Goal: Information Seeking & Learning: Learn about a topic

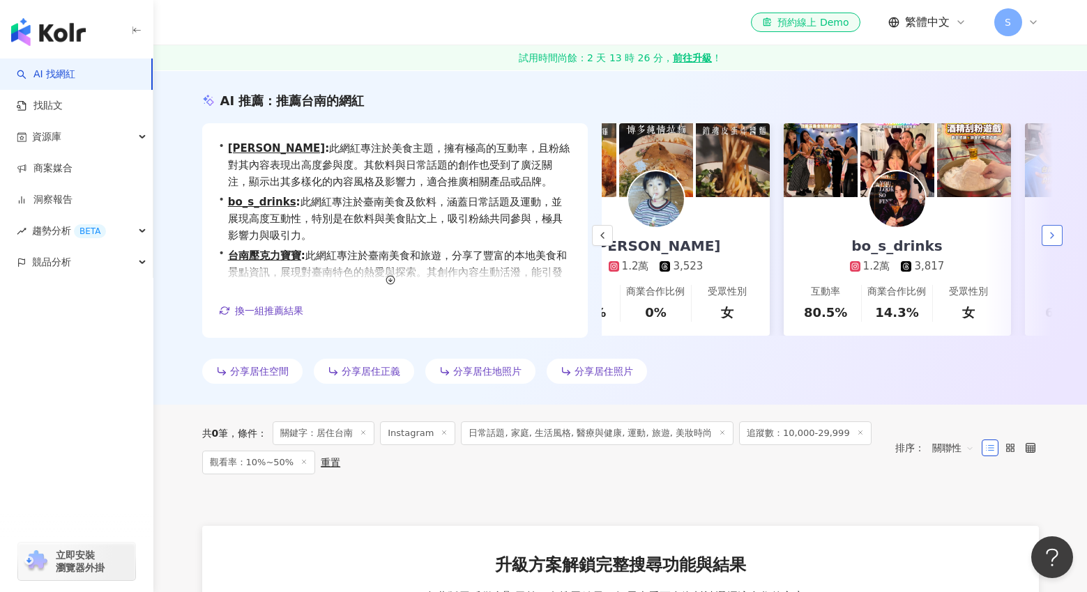
click at [1053, 236] on icon "button" at bounding box center [1051, 235] width 11 height 11
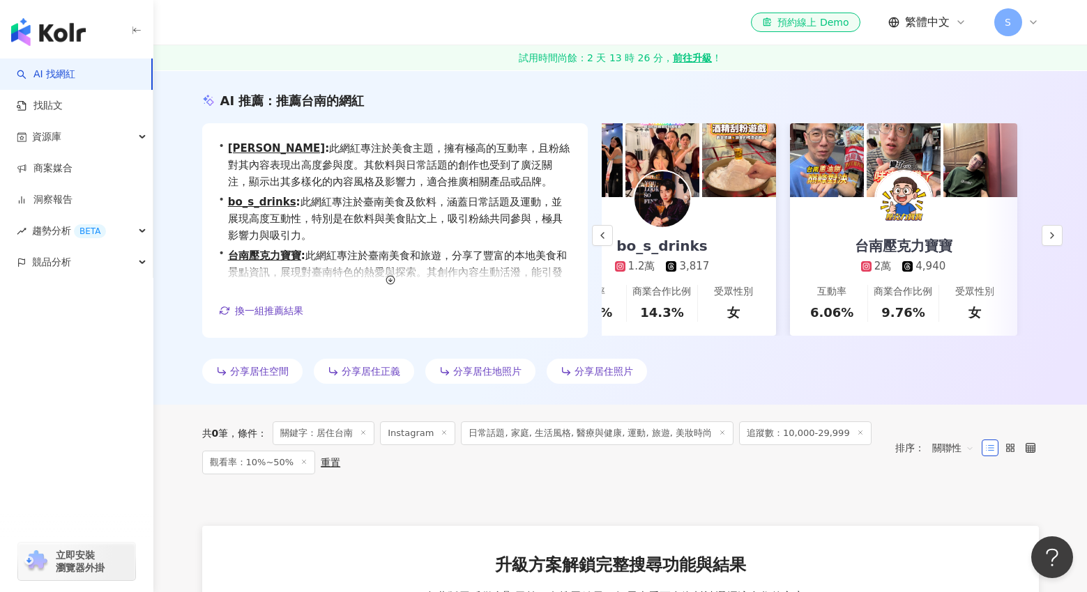
scroll to position [0, 300]
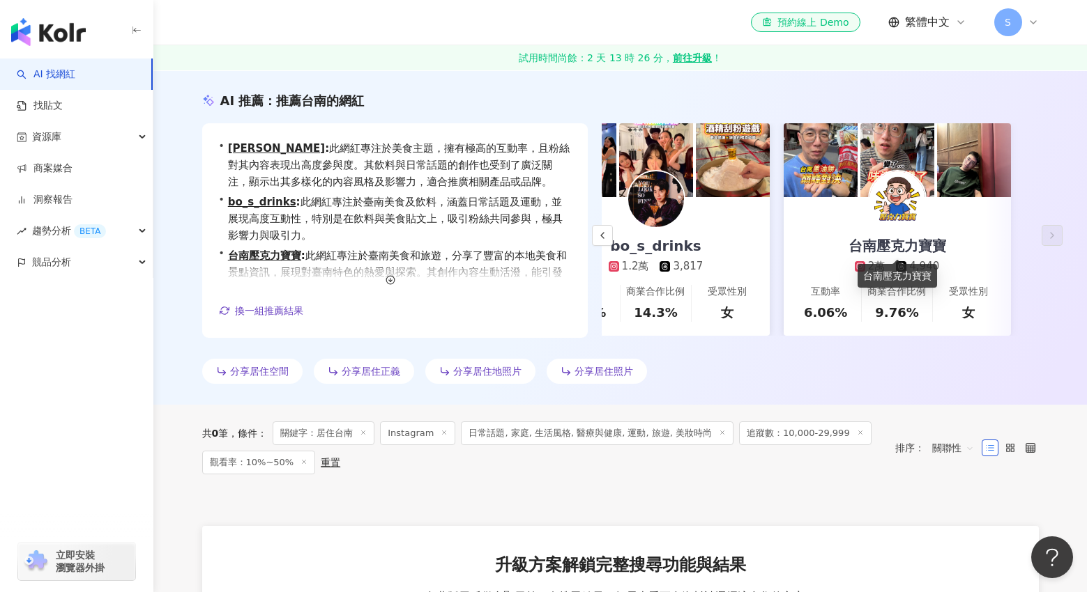
click at [896, 252] on div "台南壓克力寶寶" at bounding box center [896, 246] width 125 height 20
click at [270, 318] on button "換一組推薦結果" at bounding box center [261, 310] width 85 height 21
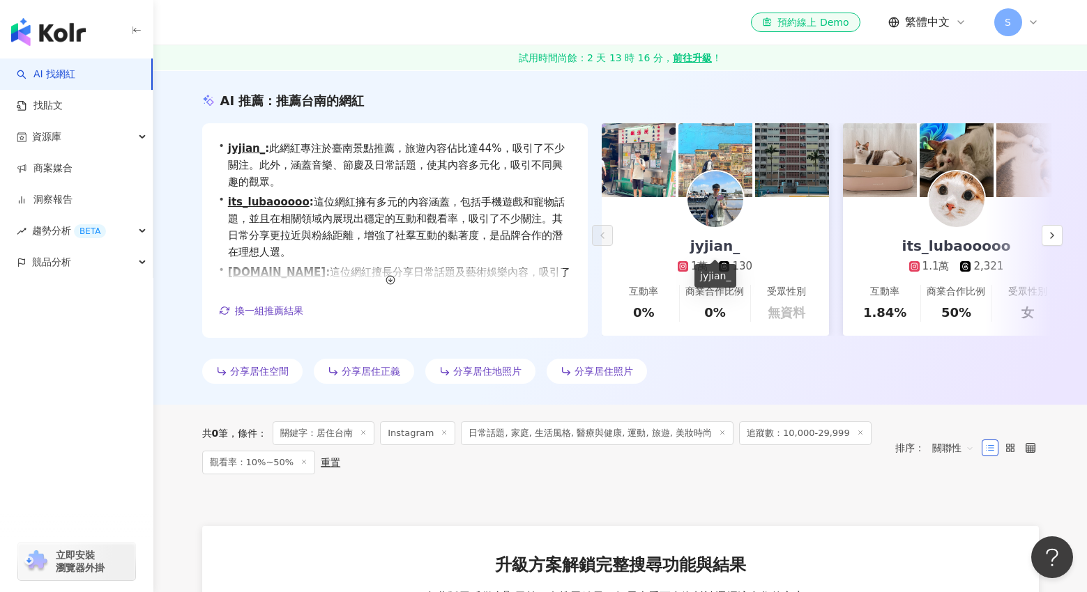
click at [716, 247] on div "jyjian_" at bounding box center [714, 246] width 77 height 20
click at [1056, 240] on icon "button" at bounding box center [1051, 235] width 11 height 11
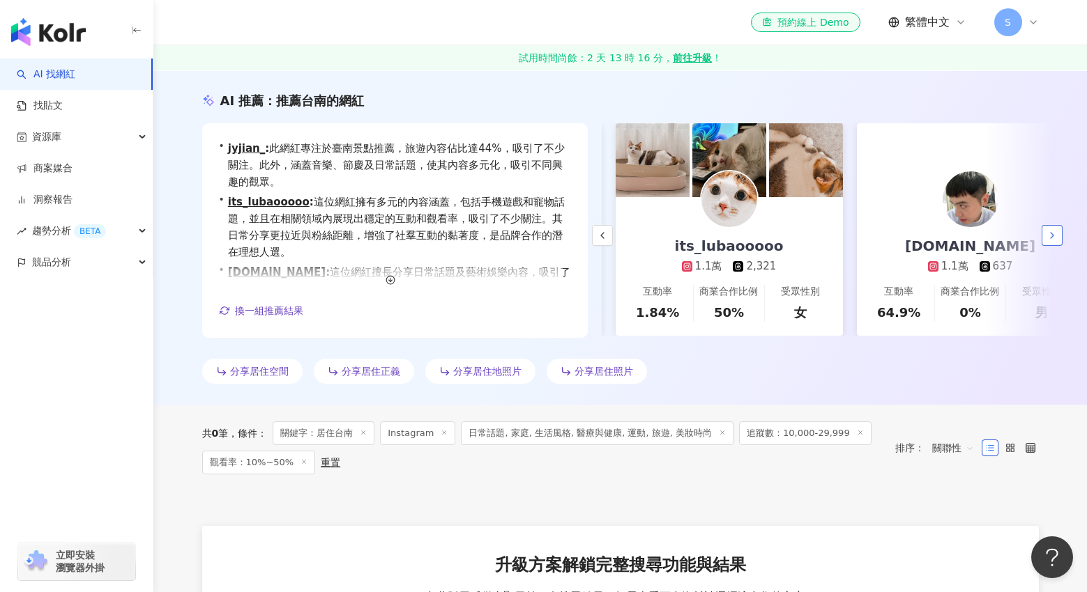
scroll to position [0, 241]
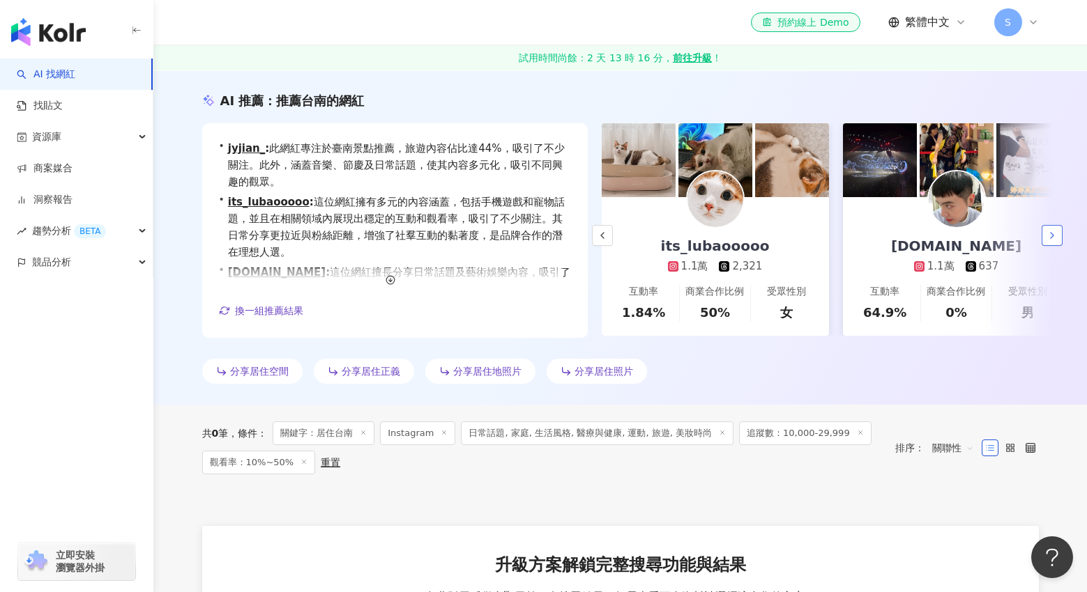
click at [1056, 240] on icon "button" at bounding box center [1051, 235] width 11 height 11
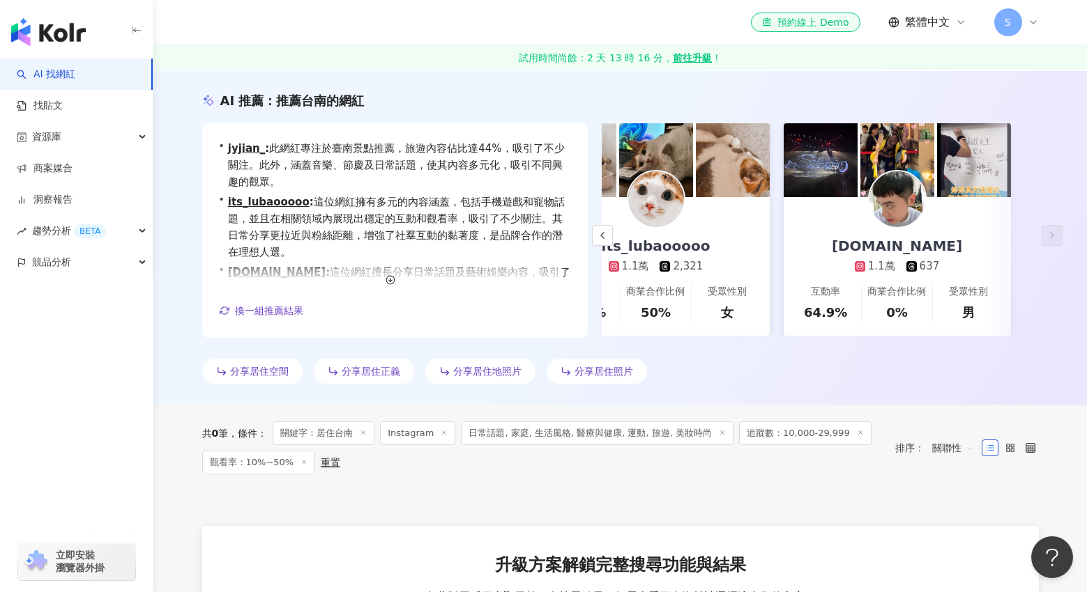
click at [943, 241] on div "bryanan.tw" at bounding box center [897, 246] width 158 height 20
click at [282, 311] on span "換一組推薦結果" at bounding box center [269, 310] width 68 height 11
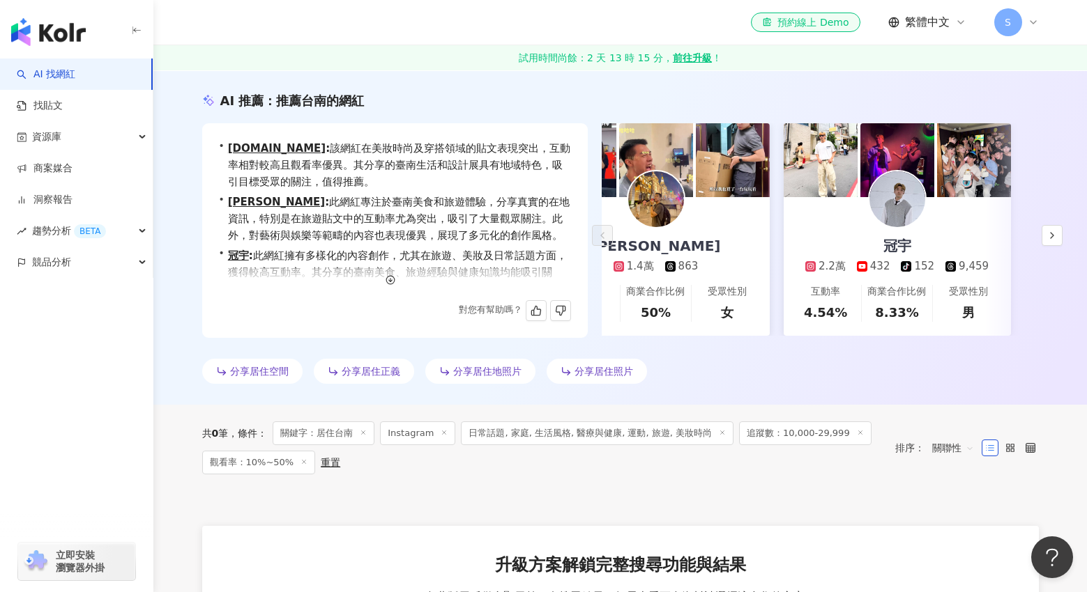
scroll to position [0, 0]
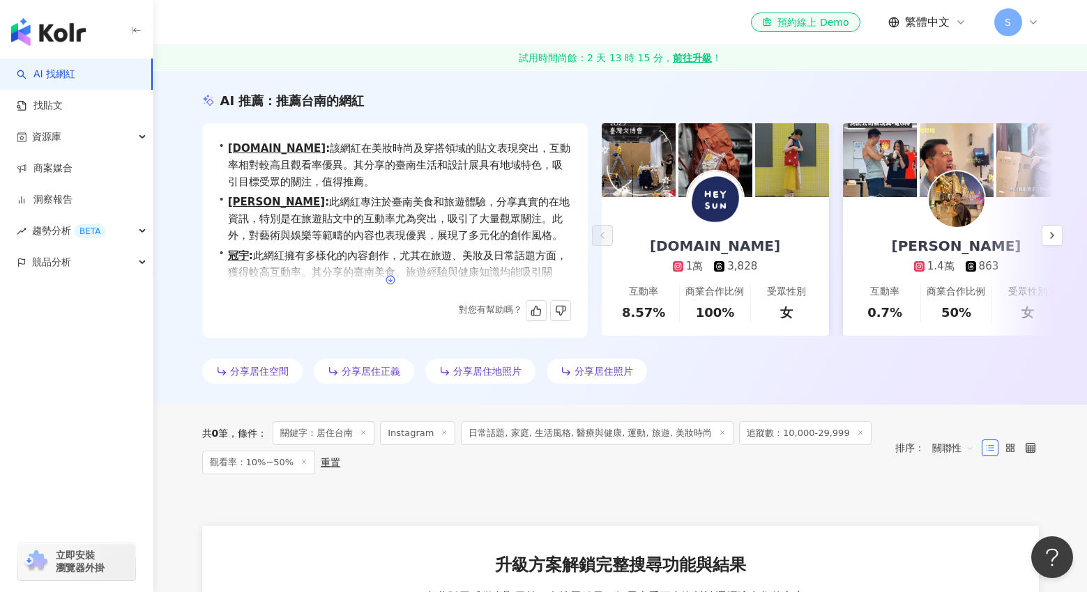
click at [387, 278] on circle "button" at bounding box center [390, 280] width 8 height 8
click at [710, 224] on img at bounding box center [715, 199] width 56 height 56
click at [934, 233] on div "王彥程 1.4萬 863" at bounding box center [956, 235] width 158 height 77
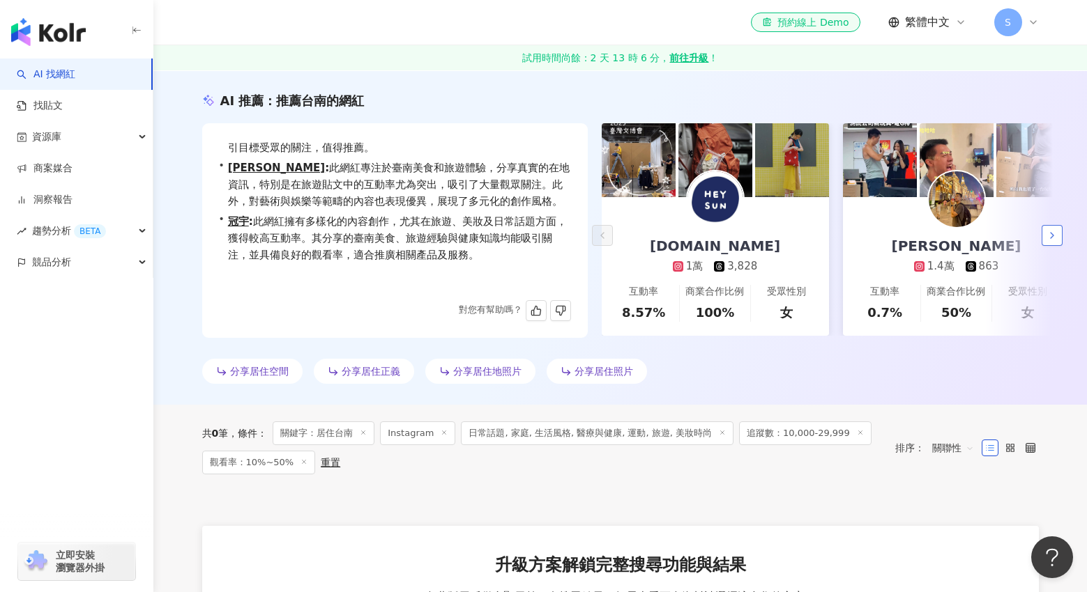
click at [1061, 238] on button "button" at bounding box center [1051, 235] width 21 height 21
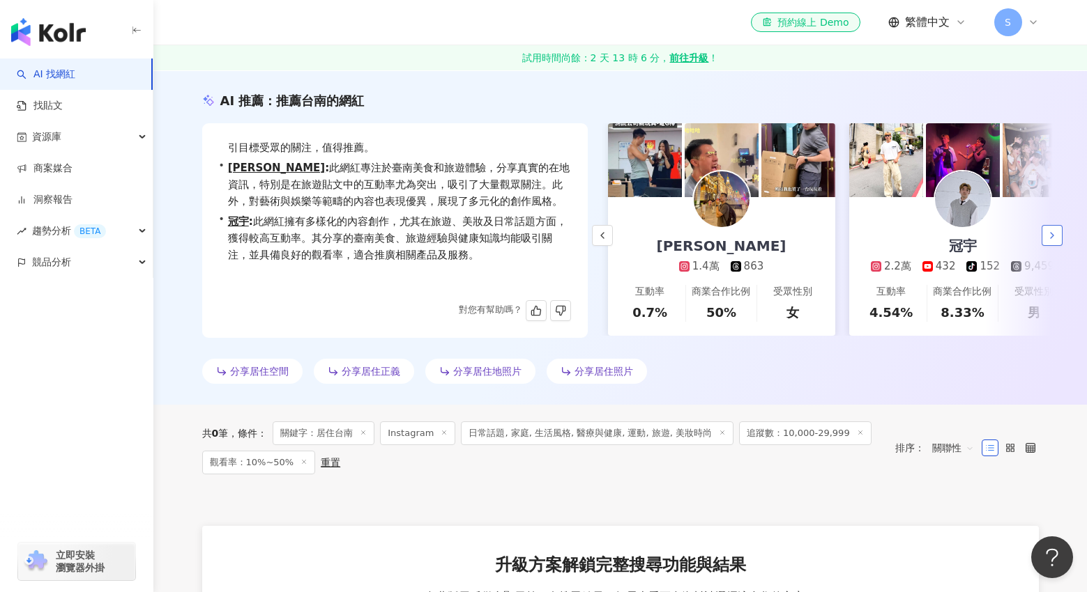
scroll to position [0, 241]
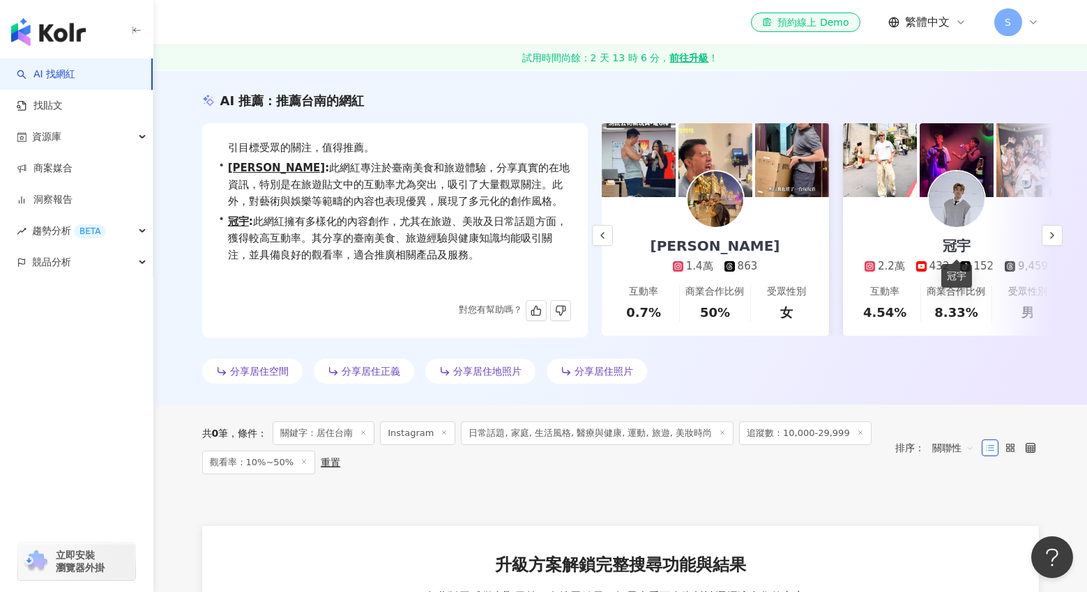
click at [975, 240] on div "冠宇" at bounding box center [956, 246] width 56 height 20
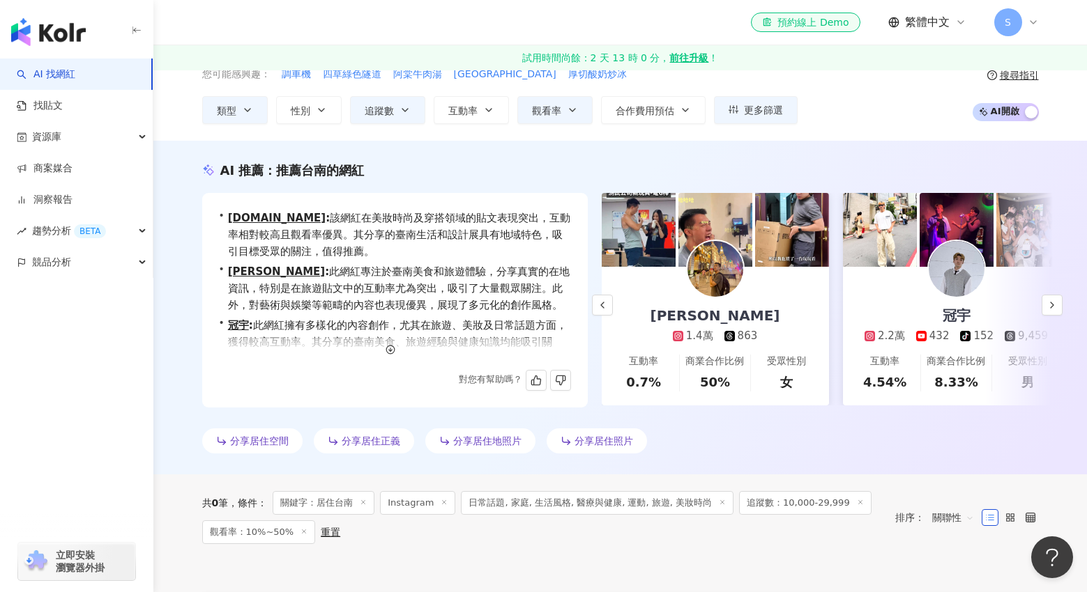
scroll to position [0, 0]
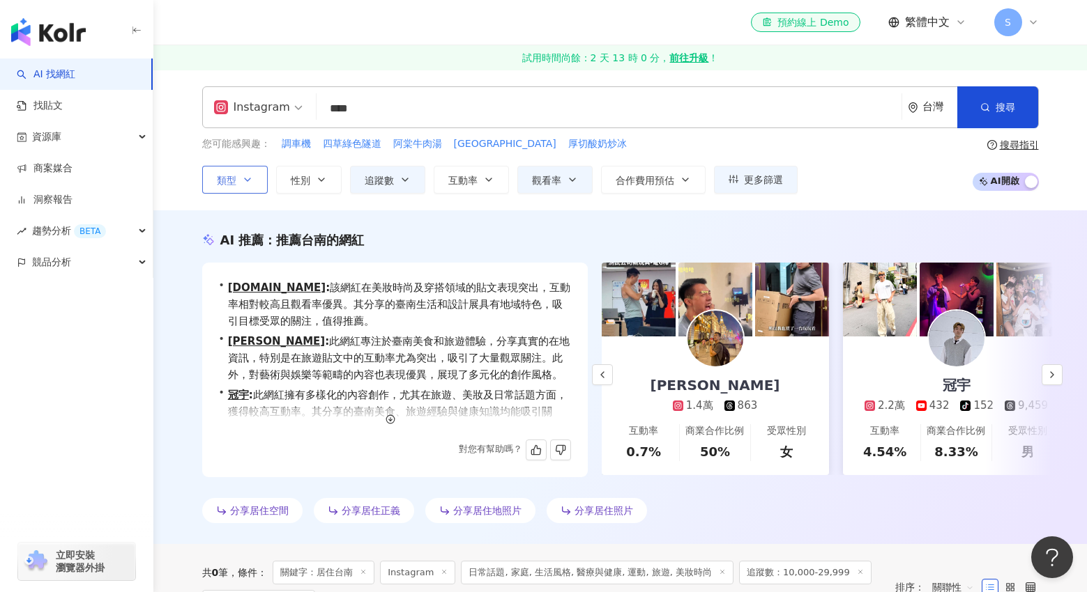
click at [229, 175] on span "類型" at bounding box center [227, 180] width 20 height 11
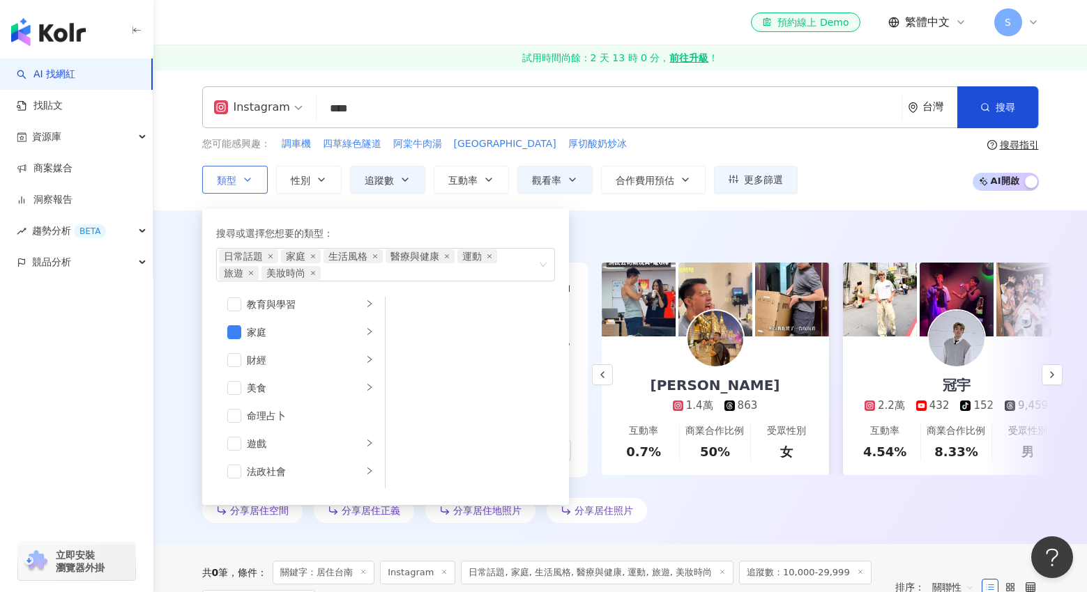
scroll to position [139, 0]
click at [293, 365] on div "美食" at bounding box center [305, 369] width 116 height 15
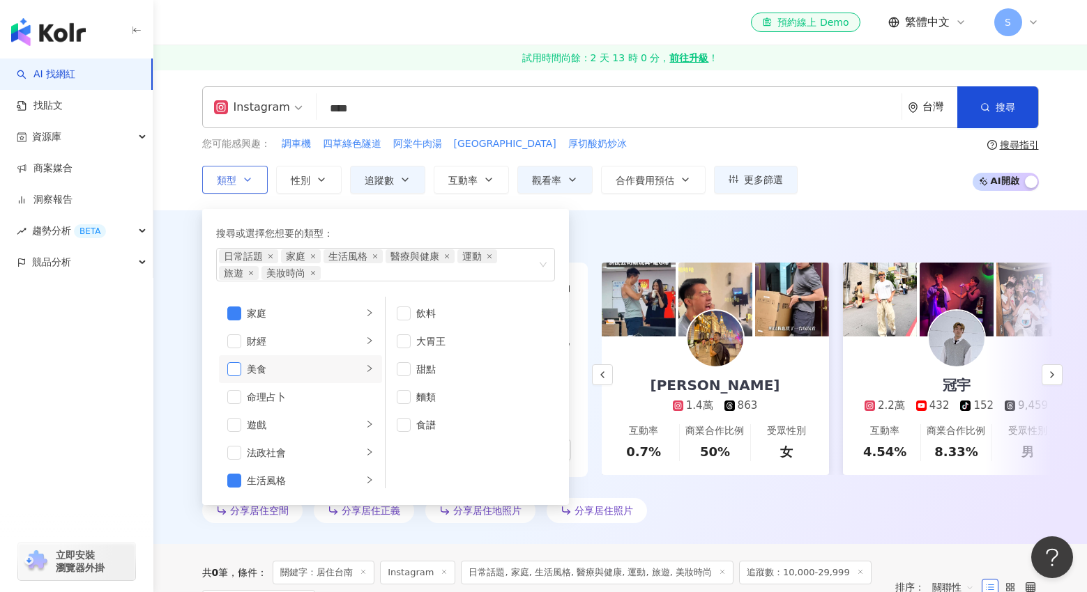
click at [234, 370] on span "button" at bounding box center [234, 369] width 14 height 14
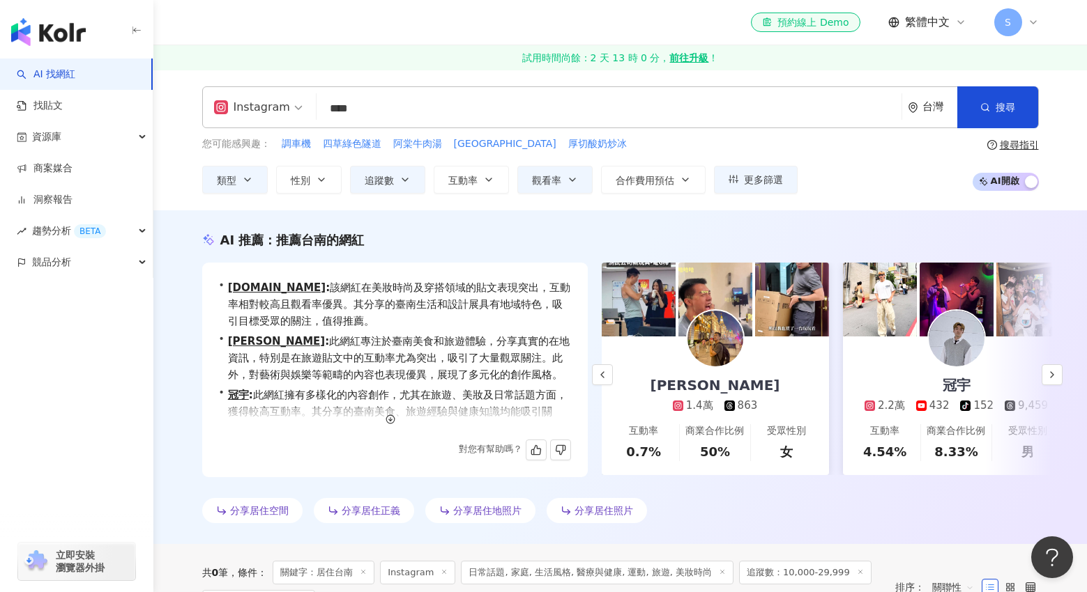
click at [179, 329] on div "AI 推薦 ： 推薦台南的網紅 • heysun.tw : 該網紅在美妝時尚及穿搭領域的貼文表現突出，互動率相對較高且觀看率優異。其分享的臺南生活和設計展具有…" at bounding box center [620, 380] width 892 height 298
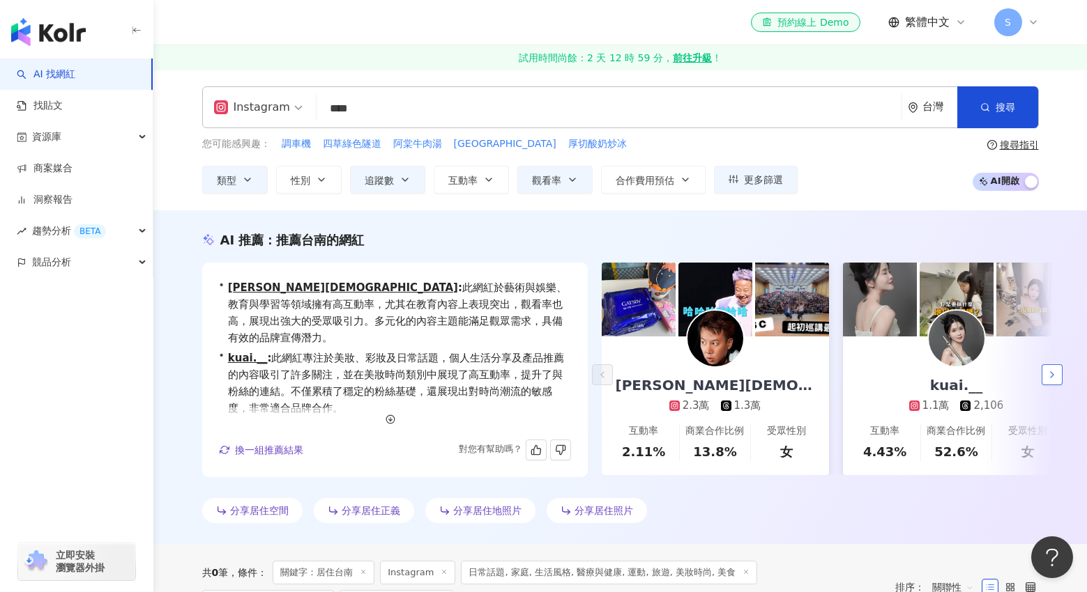
click at [1057, 375] on icon "button" at bounding box center [1051, 374] width 11 height 11
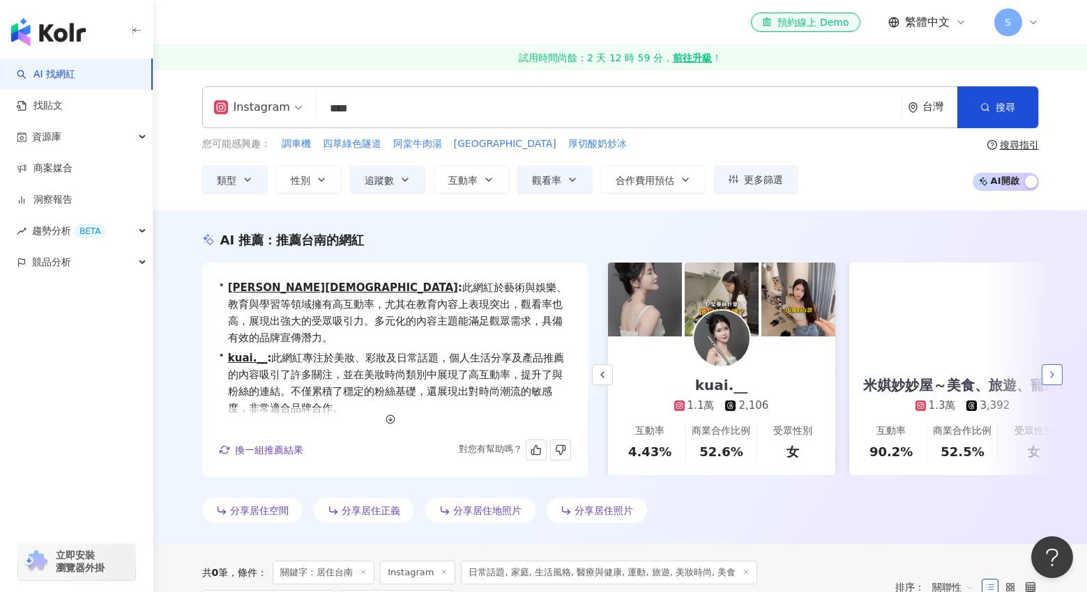
scroll to position [0, 241]
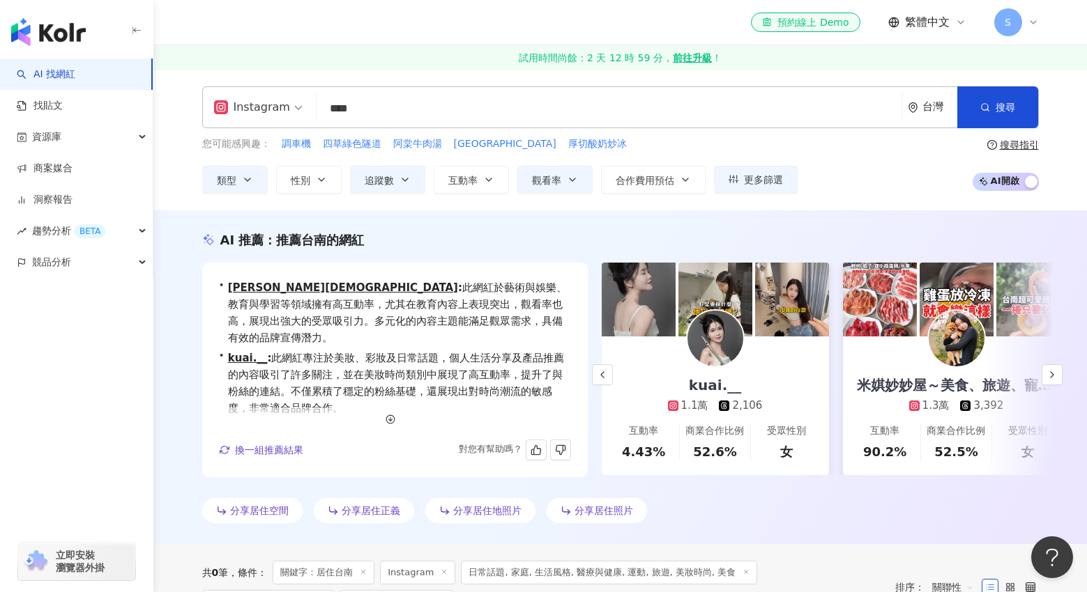
click at [697, 391] on div "kuai.__" at bounding box center [715, 386] width 81 height 20
click at [279, 454] on span "換一組推薦結果" at bounding box center [269, 450] width 68 height 11
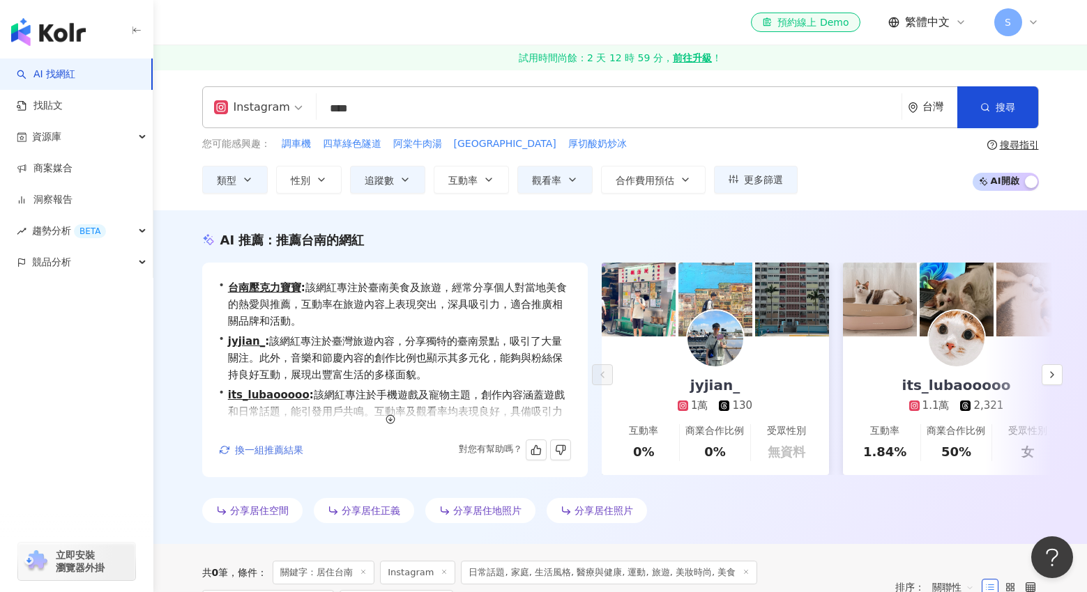
scroll to position [0, 0]
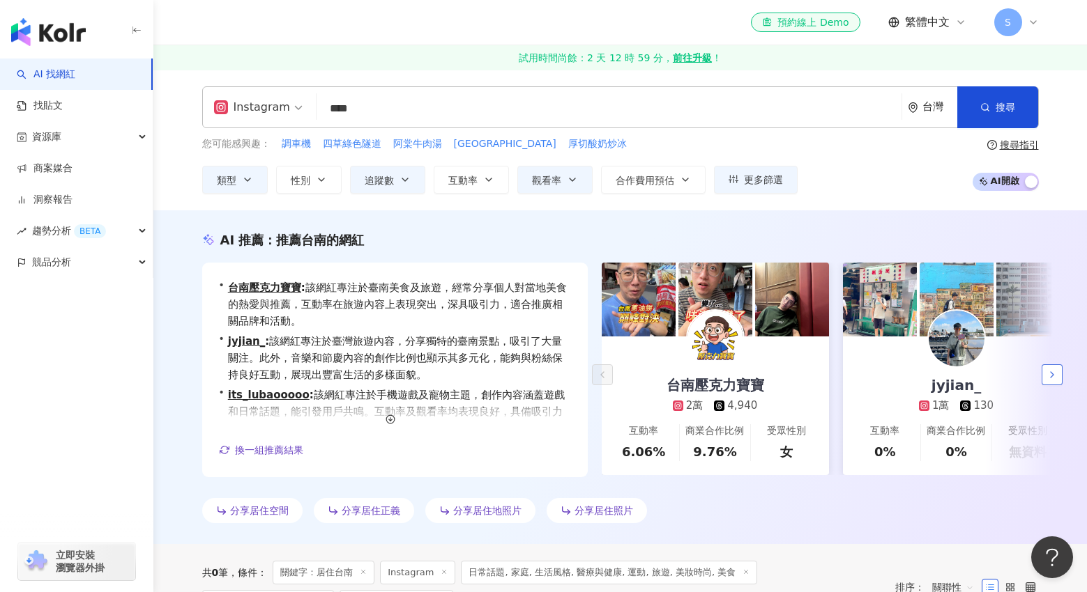
click at [1059, 374] on button "button" at bounding box center [1051, 374] width 21 height 21
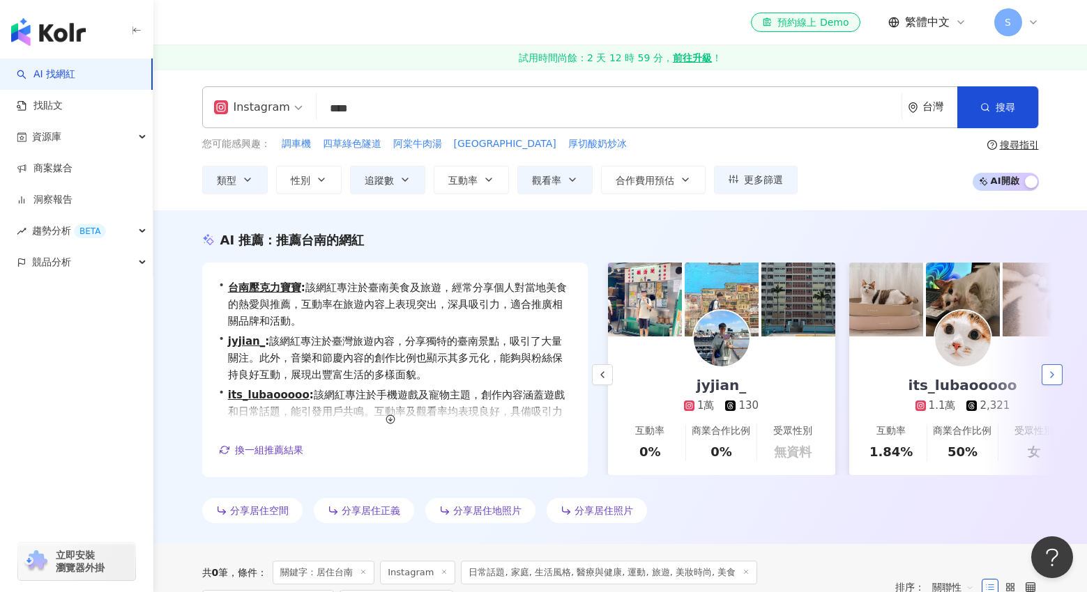
scroll to position [0, 241]
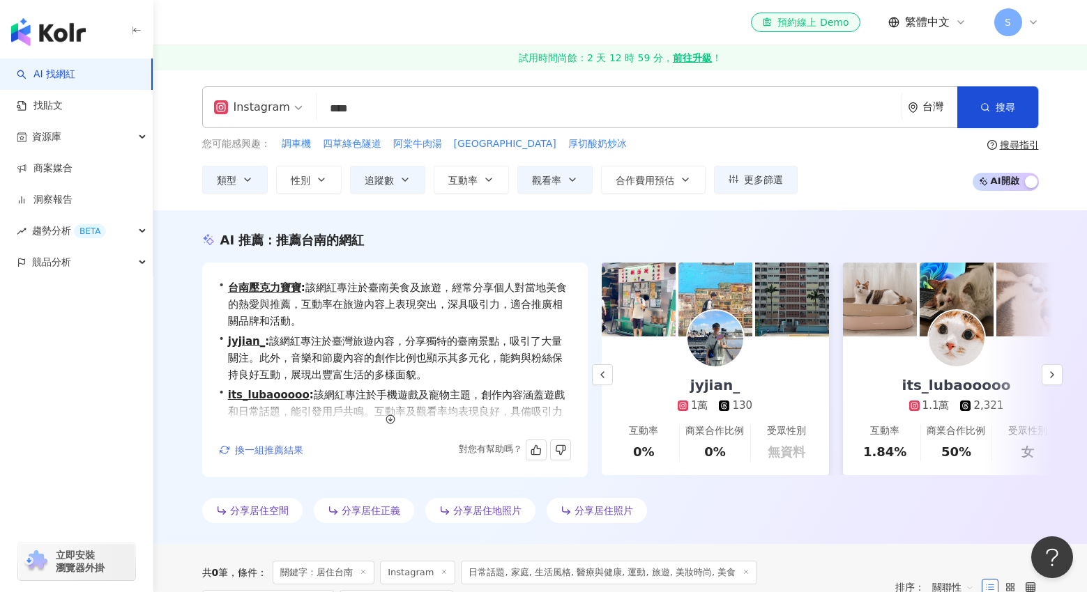
click at [240, 449] on span "換一組推薦結果" at bounding box center [269, 450] width 68 height 11
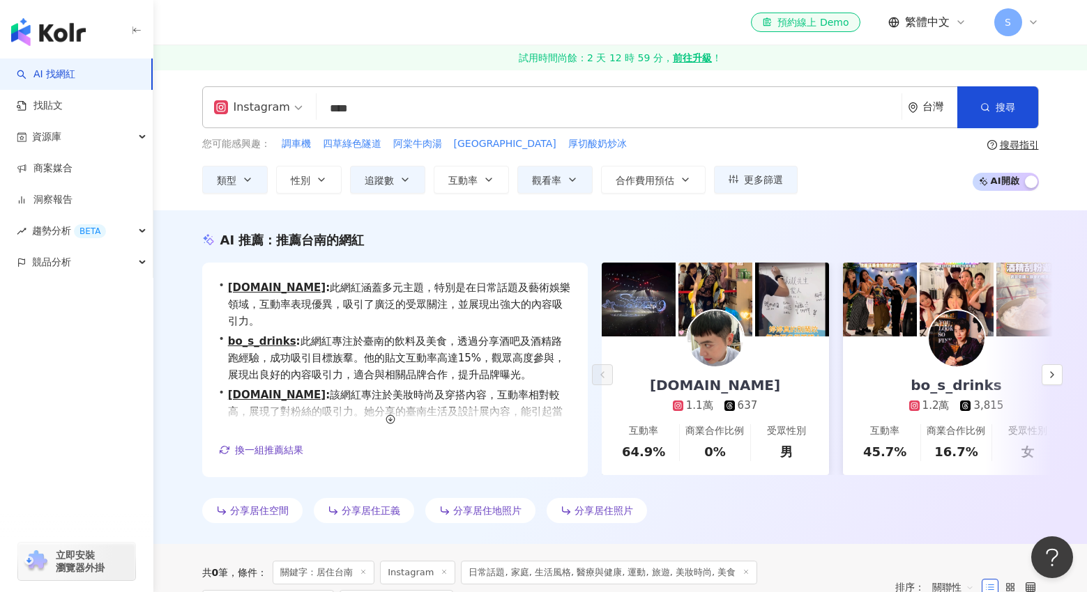
click at [1066, 376] on div "AI 推薦 ： 推薦台南的網紅 • bryanan.tw : 此網紅涵蓋多元主題，特別是在日常話題及藝術娛樂領域，互動率表現優異，吸引了廣泛的受眾關注，並展現…" at bounding box center [619, 377] width 933 height 334
click at [1058, 377] on button "button" at bounding box center [1051, 374] width 21 height 21
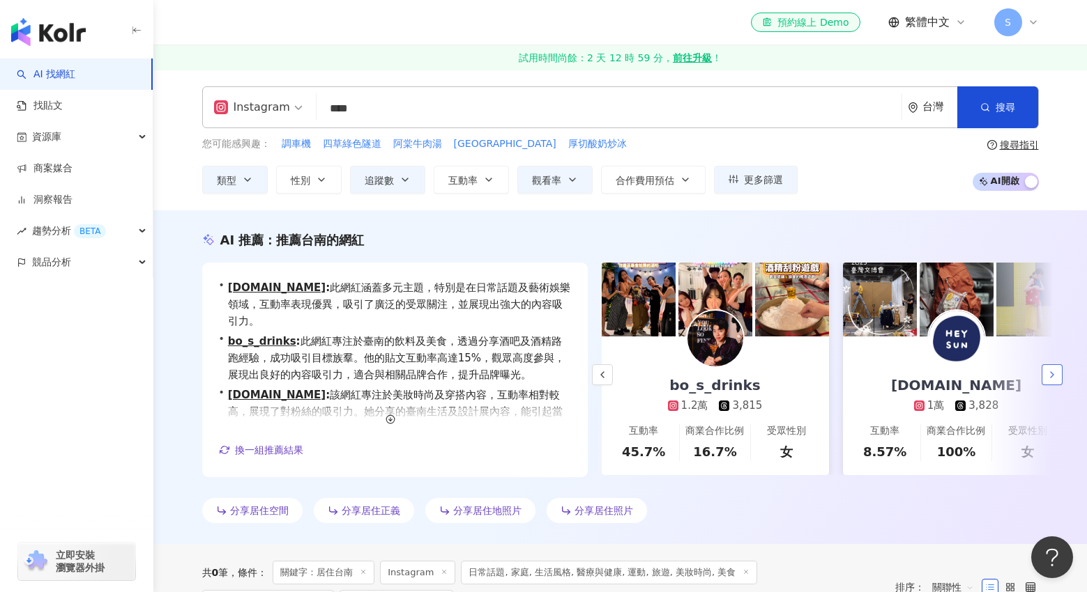
click at [1052, 376] on polyline "button" at bounding box center [1051, 375] width 3 height 6
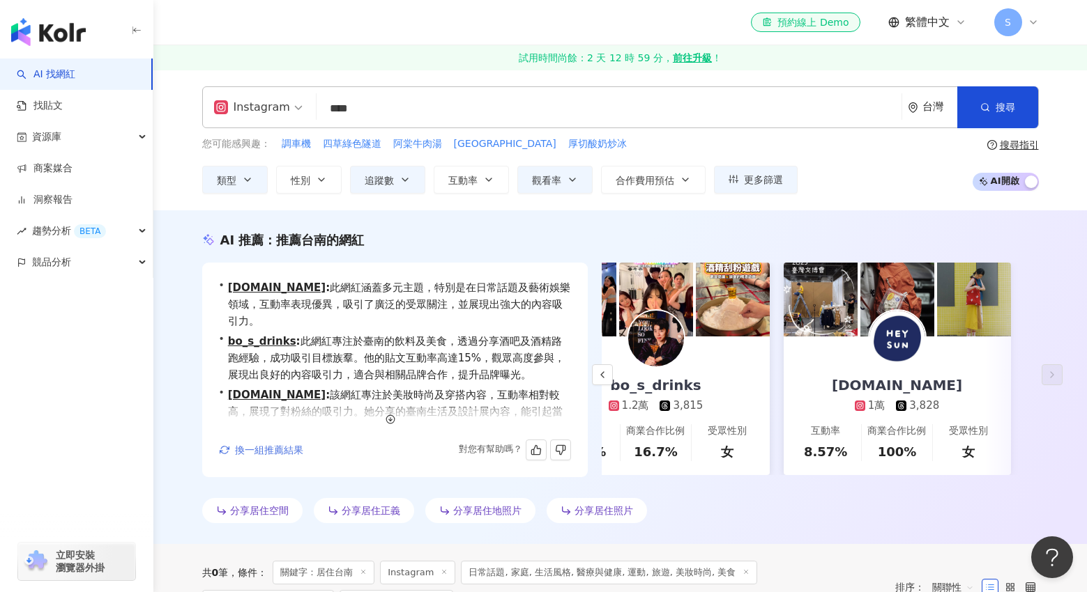
click at [258, 460] on button "換一組推薦結果" at bounding box center [261, 450] width 85 height 21
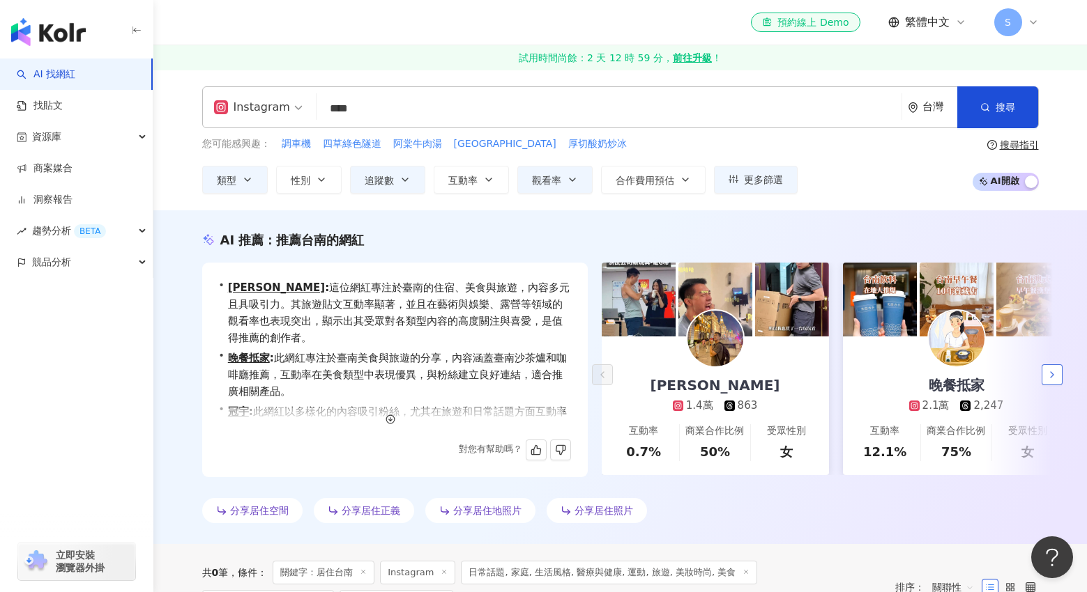
click at [1052, 370] on icon "button" at bounding box center [1051, 374] width 11 height 11
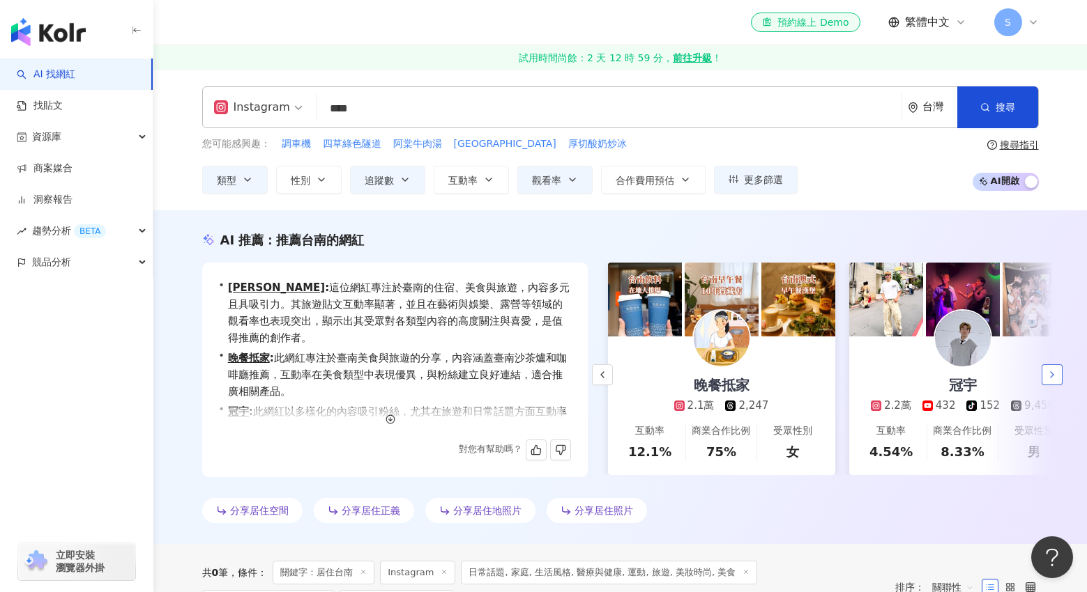
scroll to position [0, 241]
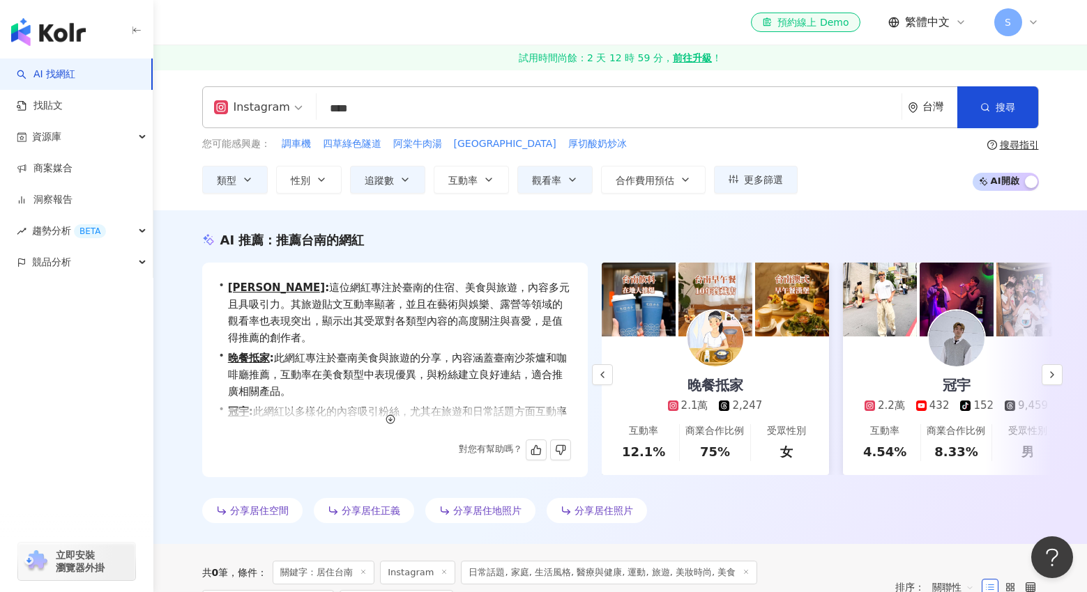
click at [716, 383] on div "晚餐抵家" at bounding box center [715, 386] width 84 height 20
click at [1050, 381] on button "button" at bounding box center [1051, 374] width 21 height 21
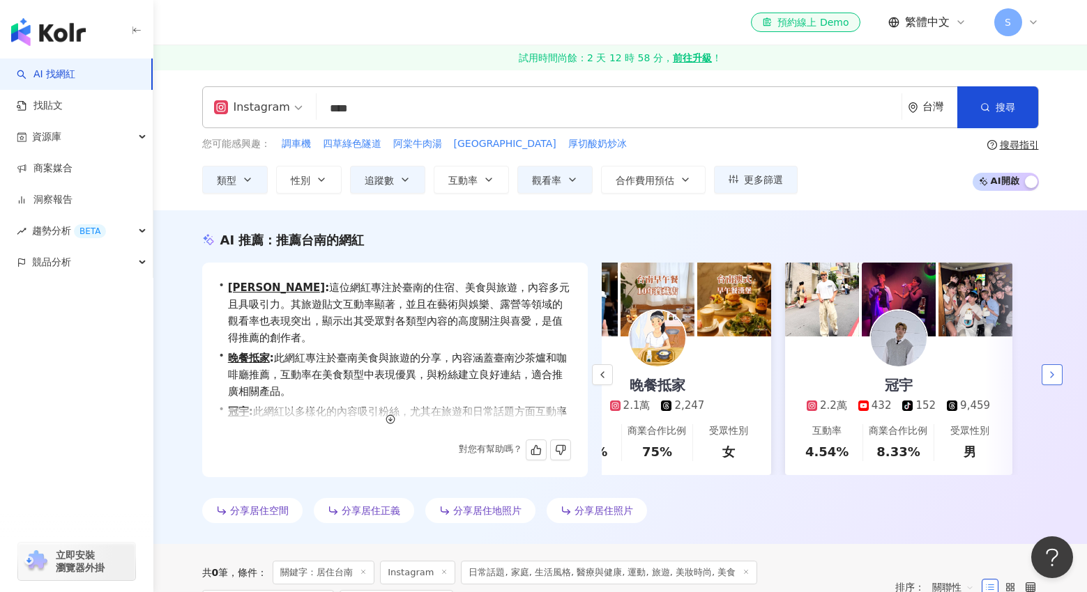
scroll to position [0, 300]
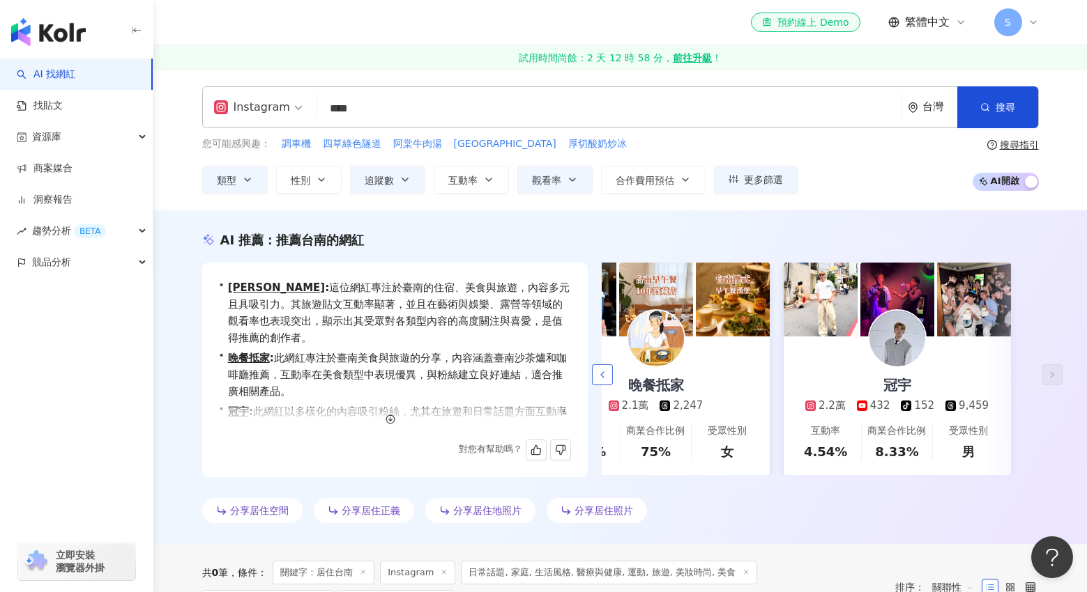
click at [597, 376] on icon "button" at bounding box center [602, 374] width 11 height 11
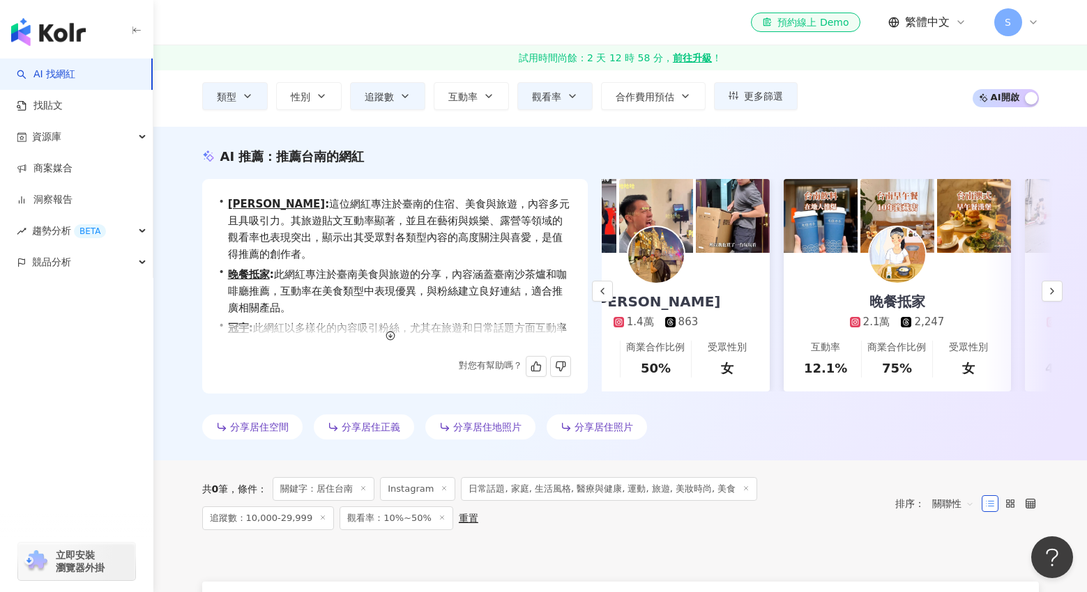
scroll to position [0, 0]
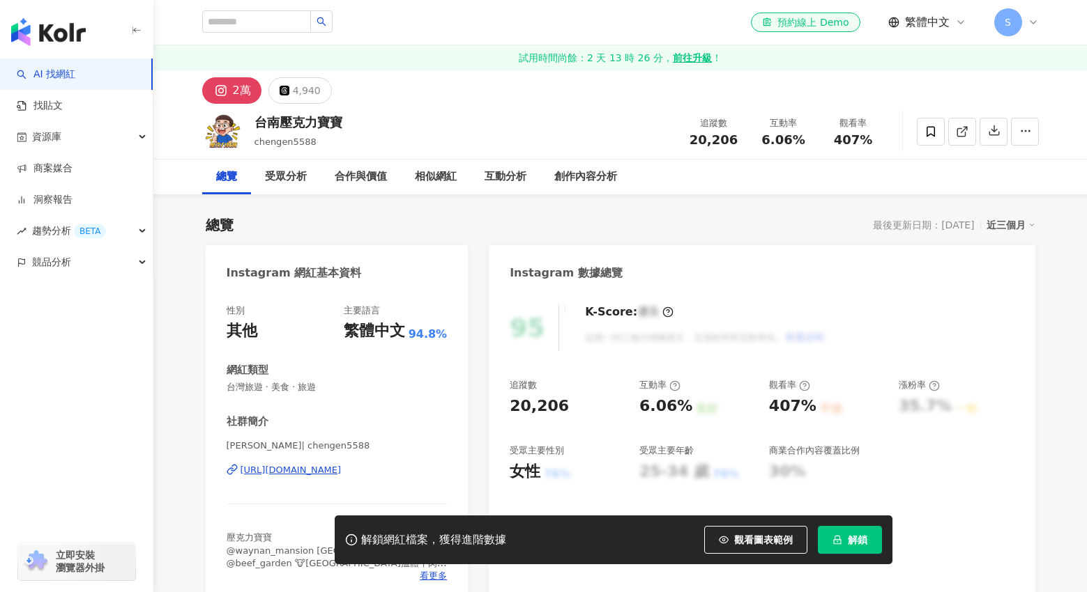
click at [308, 474] on div "https://www.instagram.com/chengen5588/" at bounding box center [290, 470] width 101 height 13
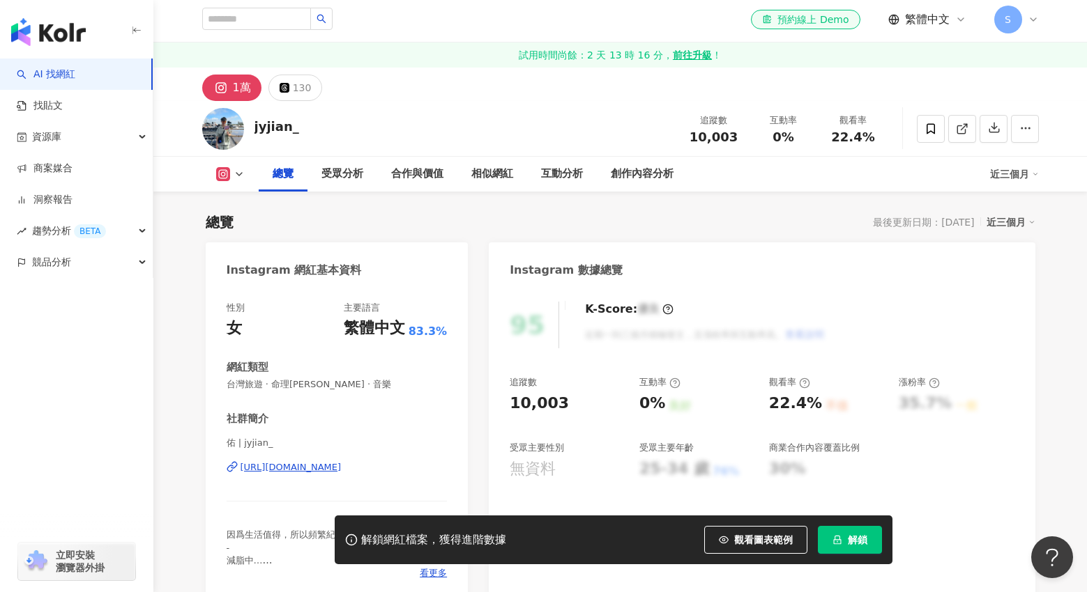
scroll to position [209, 0]
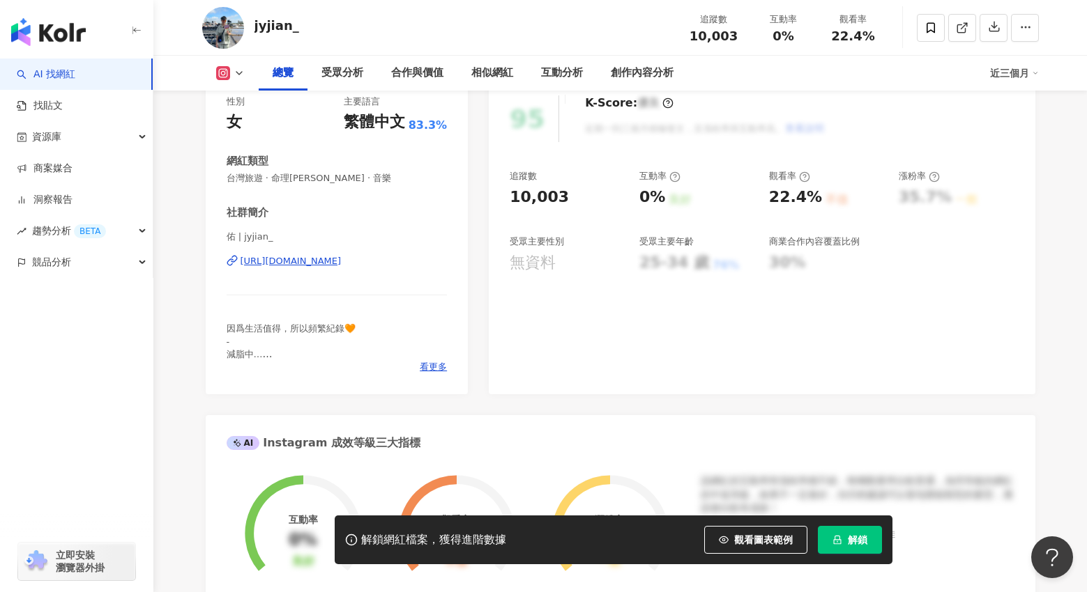
click at [341, 268] on div "https://www.instagram.com/jyjian_/" at bounding box center [290, 261] width 101 height 13
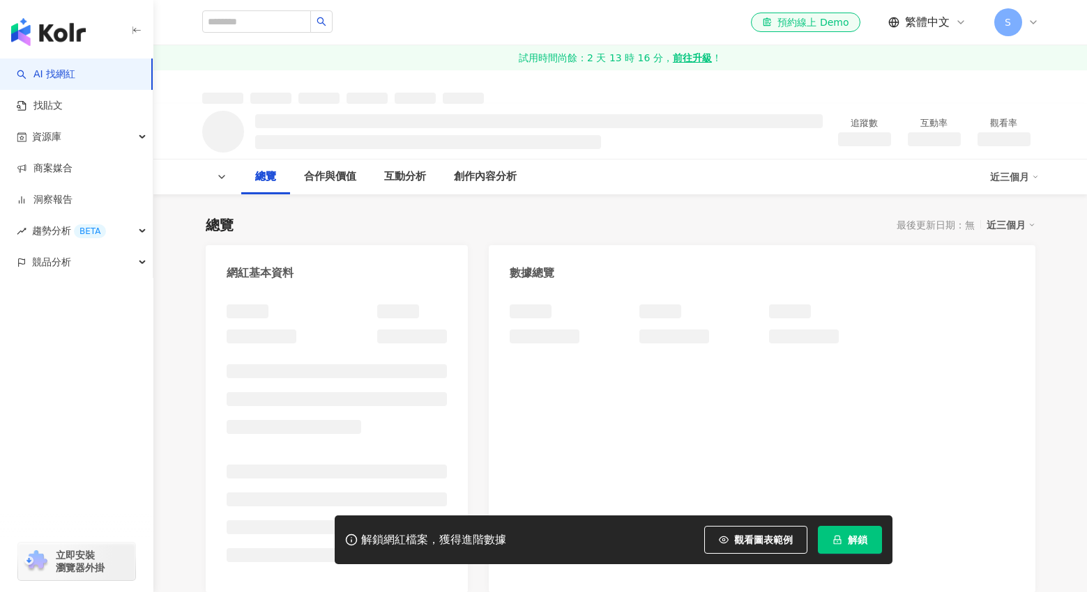
scroll to position [216, 0]
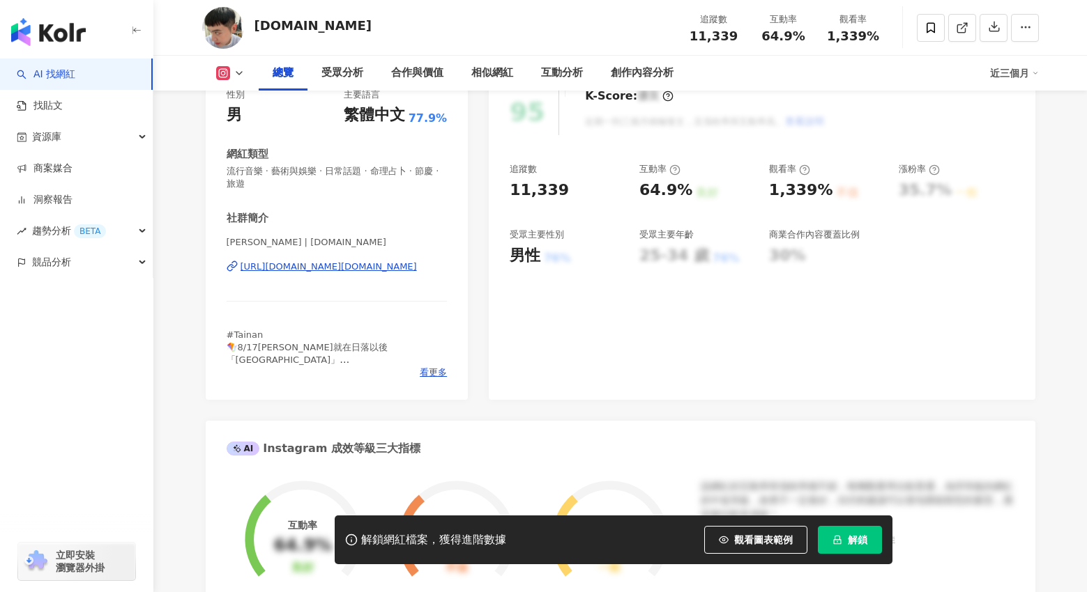
scroll to position [279, 0]
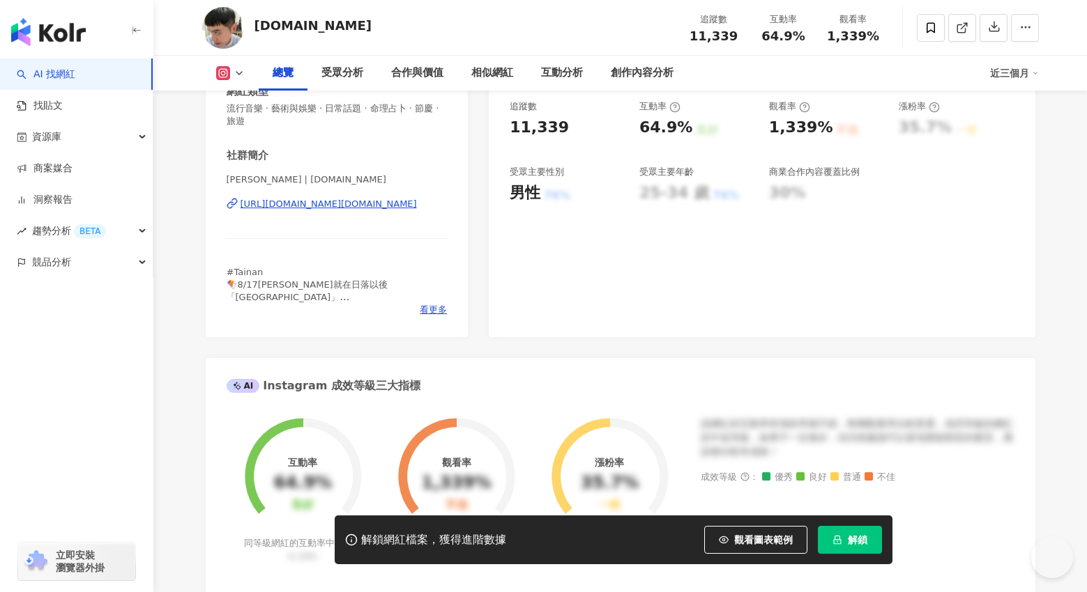
click at [355, 204] on div "https://www.instagram.com/bryanan.tw/" at bounding box center [328, 204] width 176 height 13
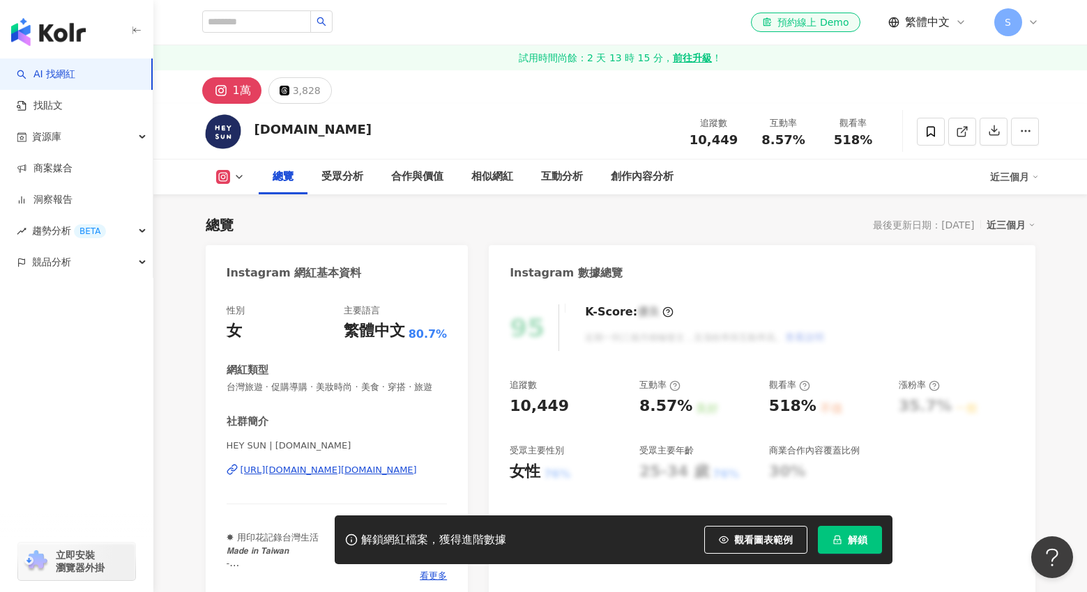
click at [379, 464] on div "[URL][DOMAIN_NAME][DOMAIN_NAME]" at bounding box center [328, 470] width 176 height 13
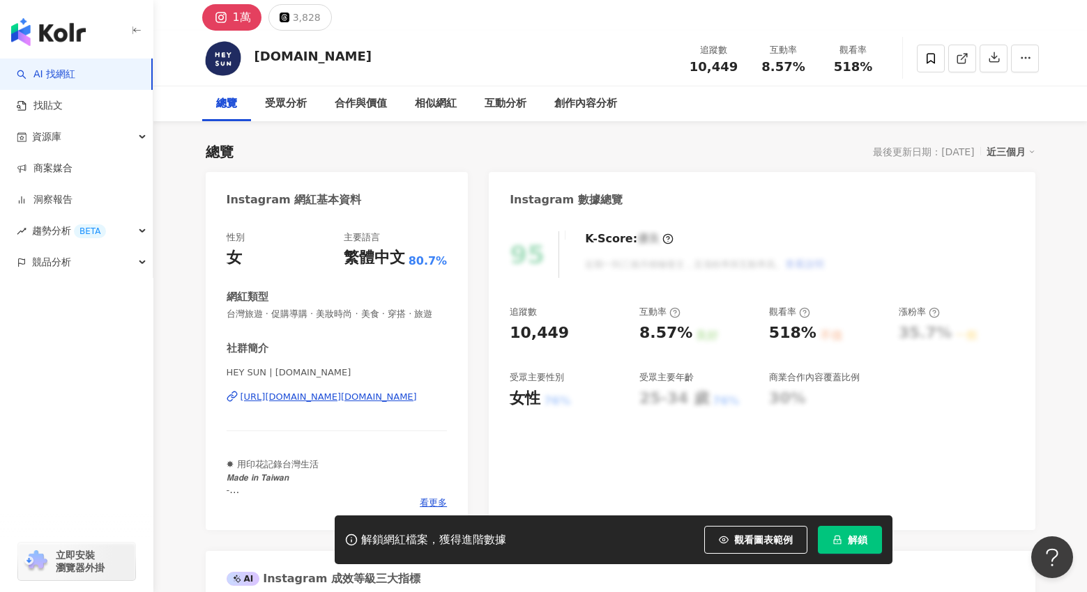
scroll to position [70, 0]
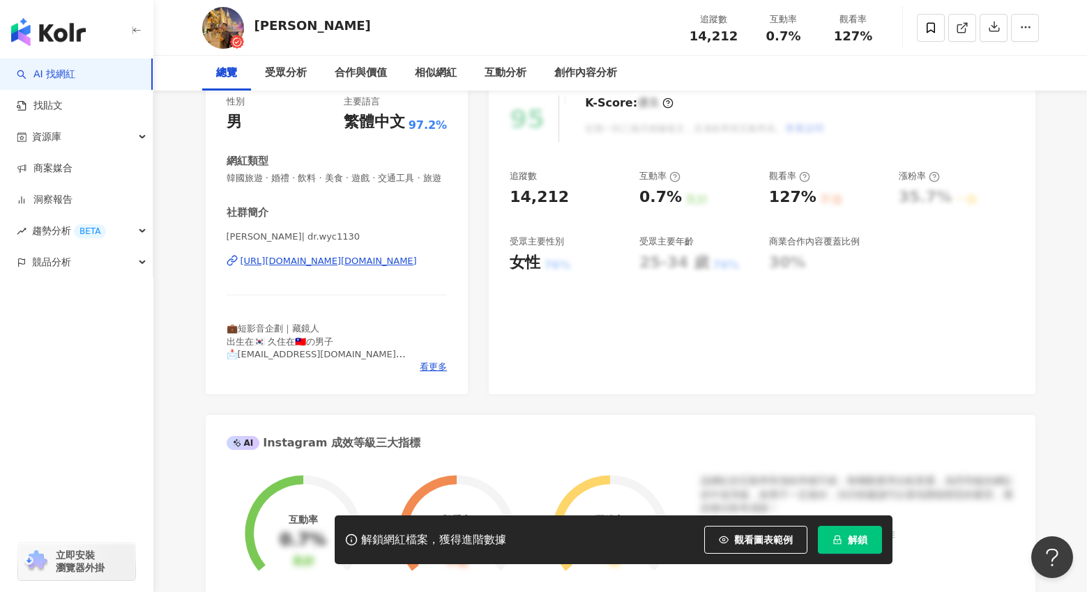
click at [334, 268] on div "https://www.instagram.com/dr.wyc1130/" at bounding box center [328, 261] width 176 height 13
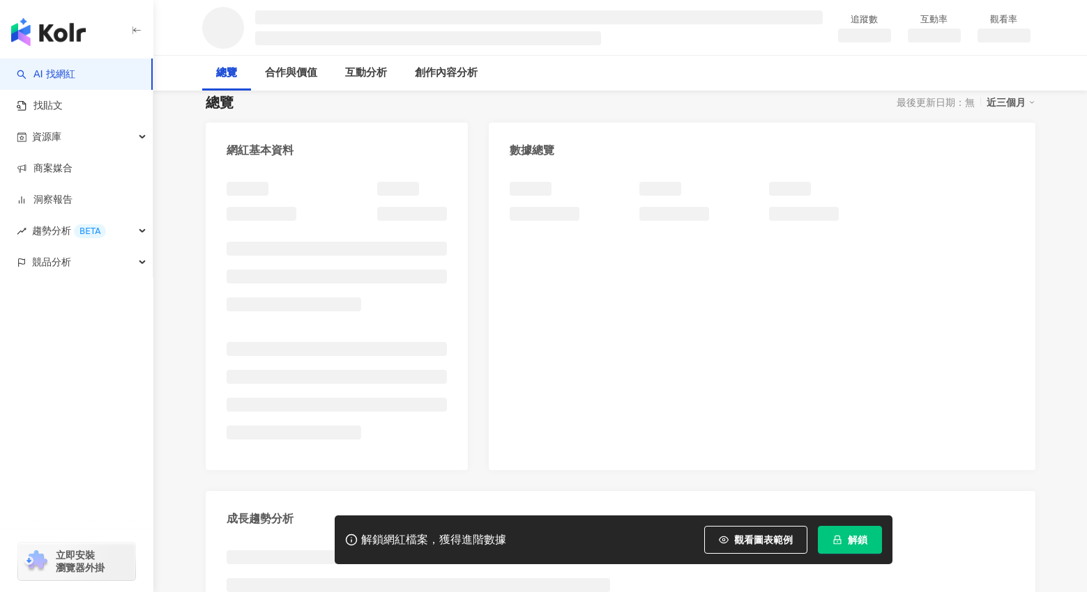
scroll to position [209, 0]
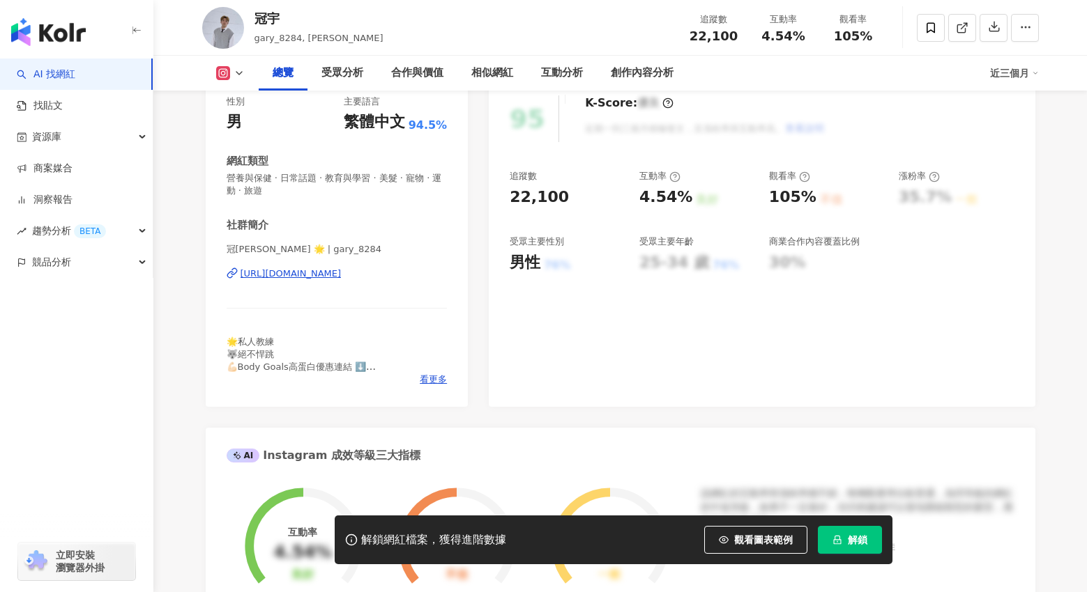
click at [341, 278] on div "https://www.instagram.com/gary_8284/" at bounding box center [290, 274] width 101 height 13
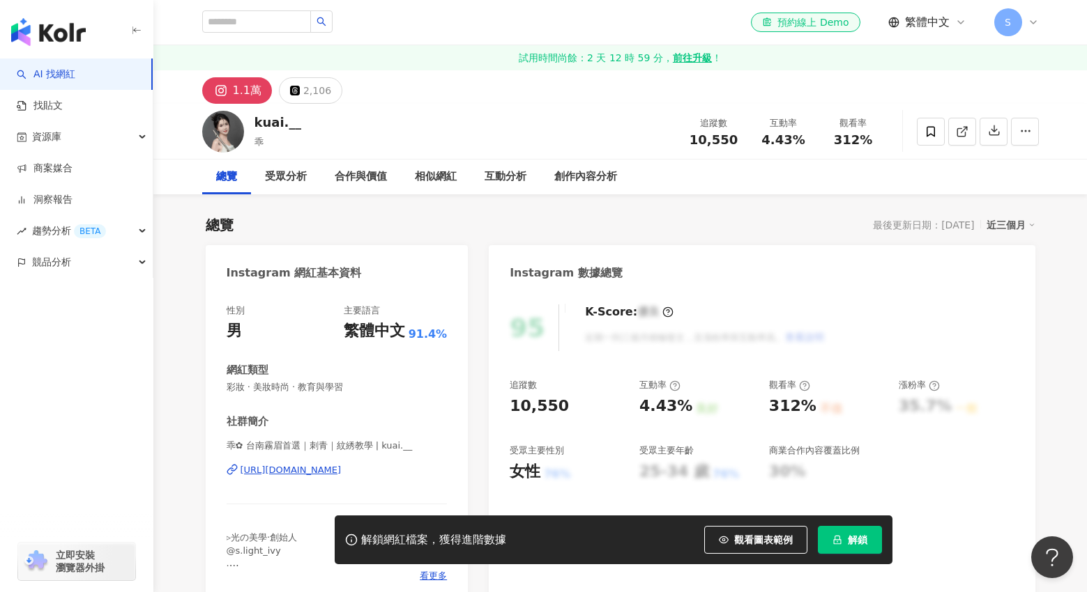
click at [286, 473] on div "https://www.instagram.com/kuai.__/" at bounding box center [290, 470] width 101 height 13
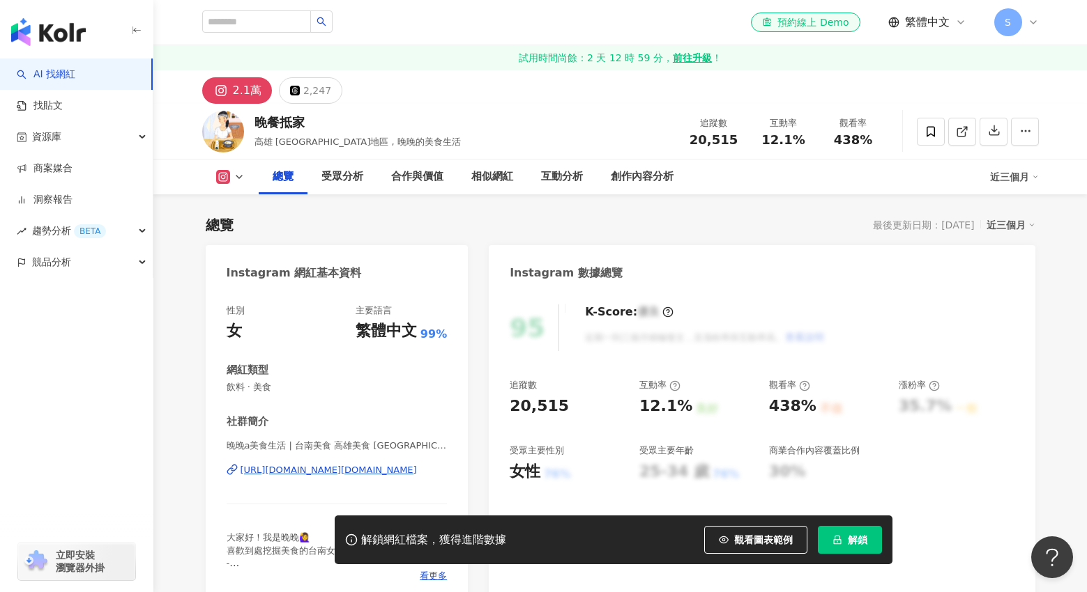
scroll to position [279, 0]
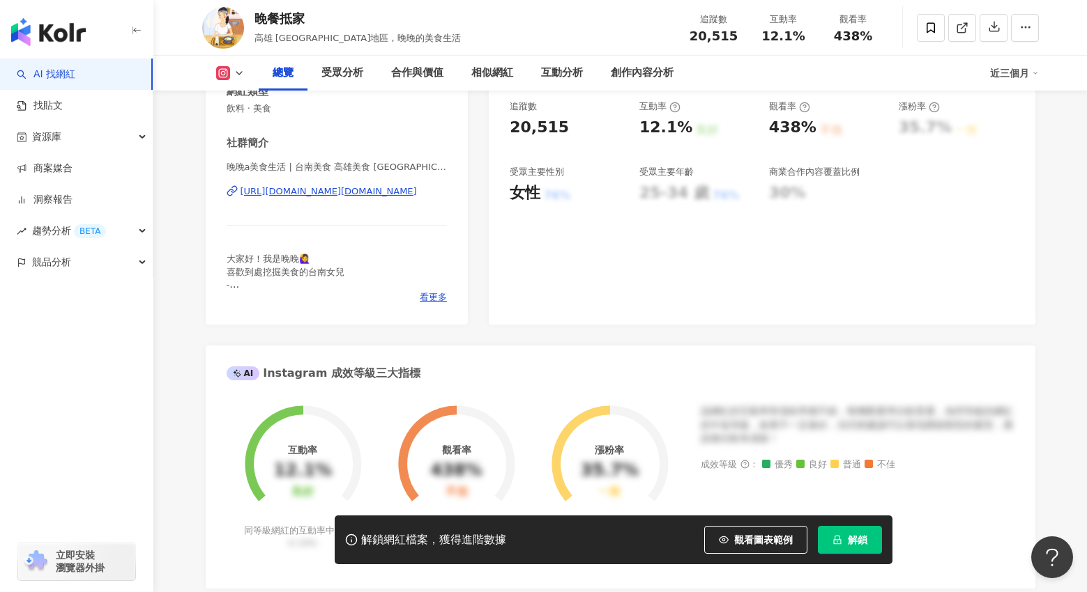
click at [362, 193] on div "[URL][DOMAIN_NAME][DOMAIN_NAME]" at bounding box center [328, 191] width 176 height 13
